Goal: Ask a question

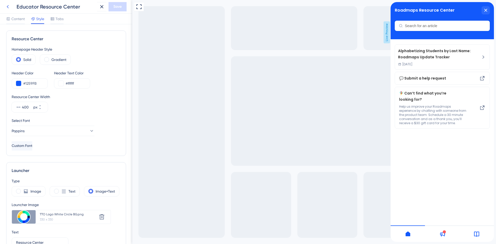
click at [7, 9] on icon at bounding box center [8, 7] width 6 height 6
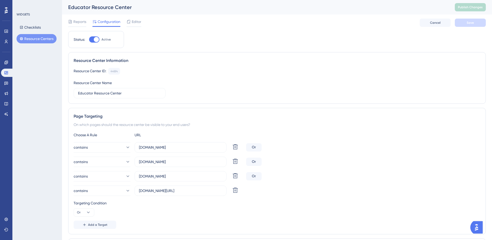
click at [481, 224] on img "Open AI Assistant Launcher" at bounding box center [476, 227] width 9 height 9
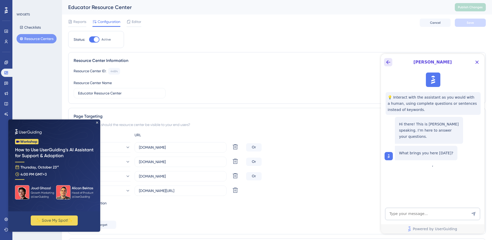
click at [388, 62] on icon "Back Button" at bounding box center [388, 62] width 6 height 6
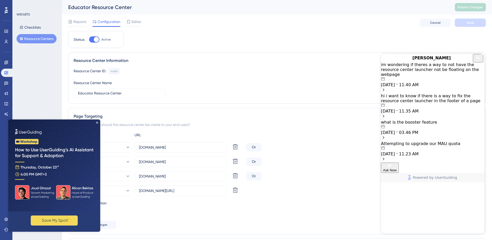
click at [391, 76] on div "im wondering if theres a way to not have the resource center launcher not be fl…" at bounding box center [432, 69] width 103 height 15
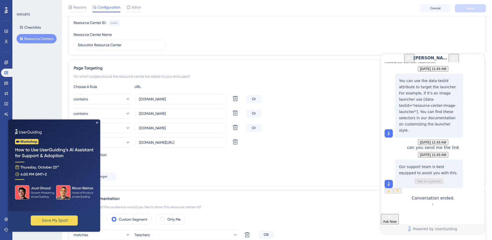
scroll to position [50, 0]
click at [406, 59] on icon "Back Button" at bounding box center [409, 58] width 6 height 6
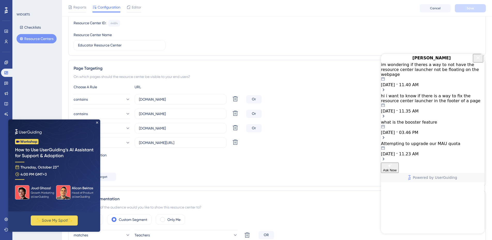
click at [395, 100] on div "hi i want to know if there is a way to fix the resource center launcher in the …" at bounding box center [432, 98] width 103 height 10
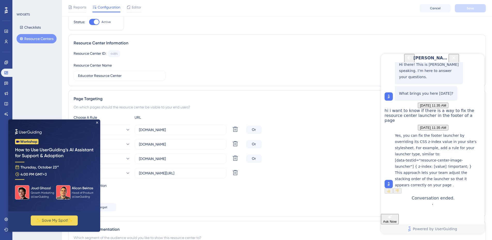
scroll to position [19, 0]
click at [406, 61] on icon "Back Button" at bounding box center [409, 58] width 6 height 6
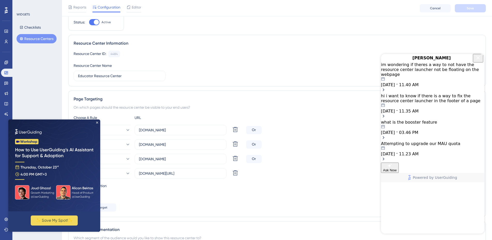
click at [401, 77] on div "im wondering if theres a way to not have the resource center launcher not be fl…" at bounding box center [432, 69] width 103 height 15
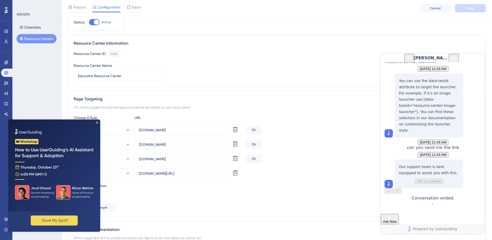
scroll to position [0, 0]
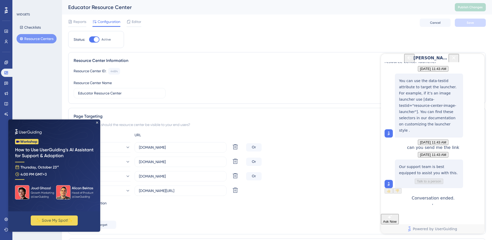
click at [399, 214] on button "Ask Now" at bounding box center [390, 219] width 18 height 10
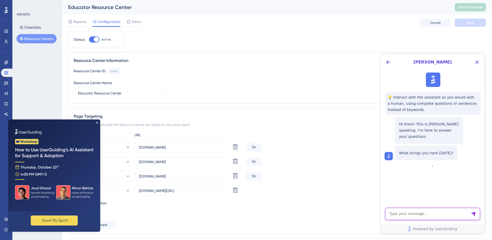
click at [418, 213] on textarea "AI Assistant Text Input" at bounding box center [432, 214] width 95 height 12
type textarea "Hi, I'd like to talk to a person"
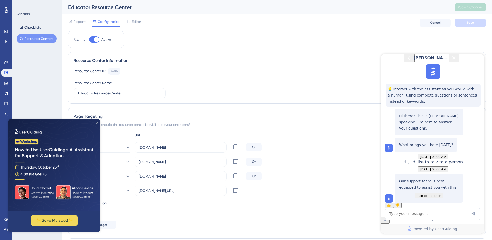
scroll to position [40, 0]
click at [437, 194] on span "Talk to a person" at bounding box center [429, 196] width 24 height 4
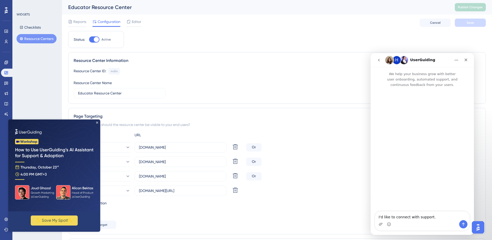
scroll to position [0, 0]
type textarea "I'd like to connect with support. I have a question of about the resource cente…"
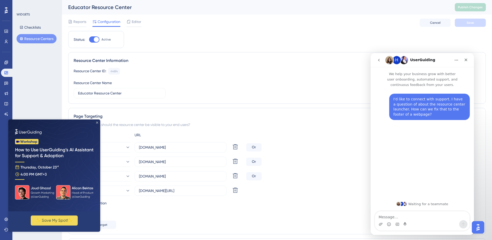
click at [97, 123] on icon "Close Preview" at bounding box center [97, 123] width 2 height 2
